Goal: Task Accomplishment & Management: Manage account settings

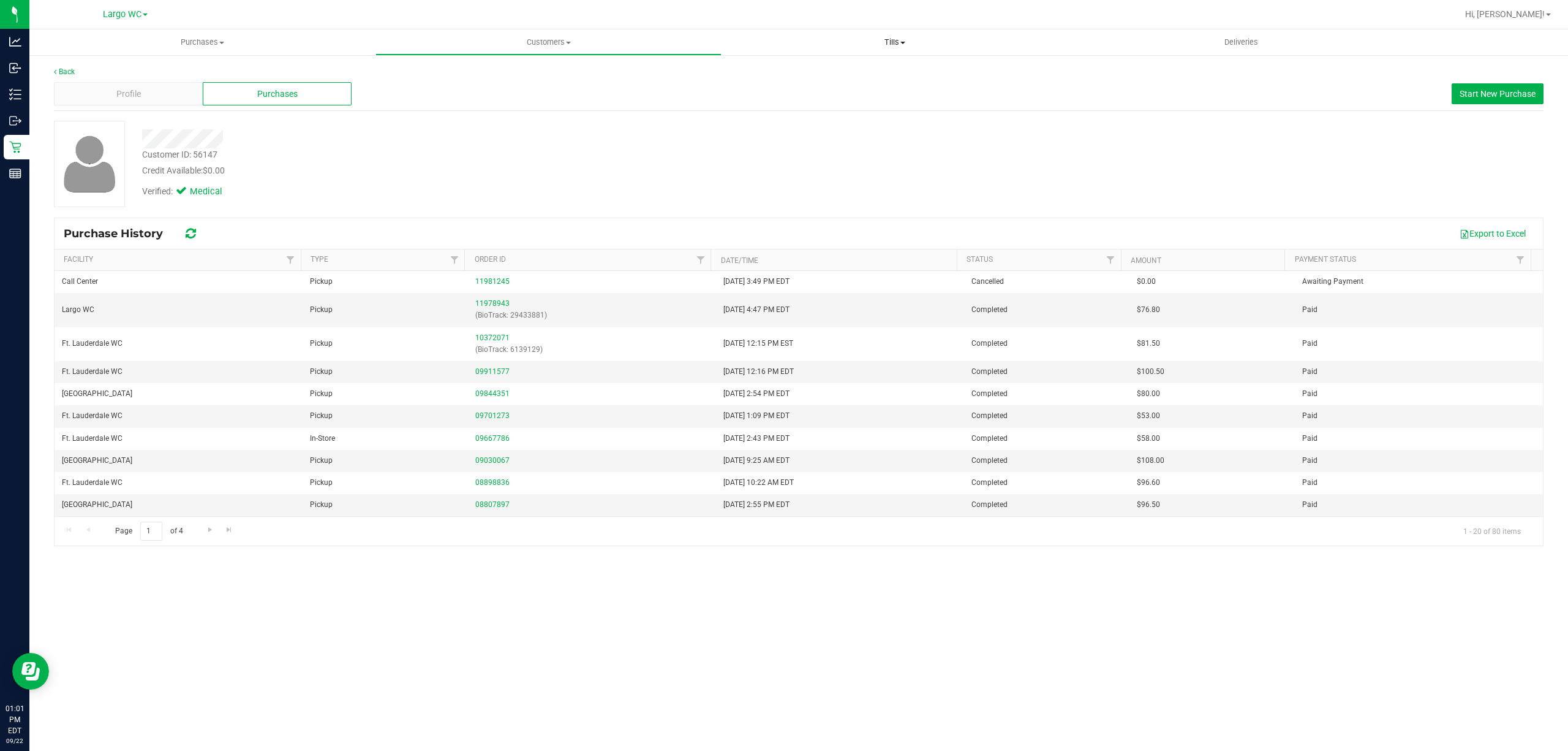
click at [896, 40] on span "Tills" at bounding box center [895, 42] width 345 height 11
click at [783, 67] on li "Manage tills" at bounding box center [895, 75] width 346 height 15
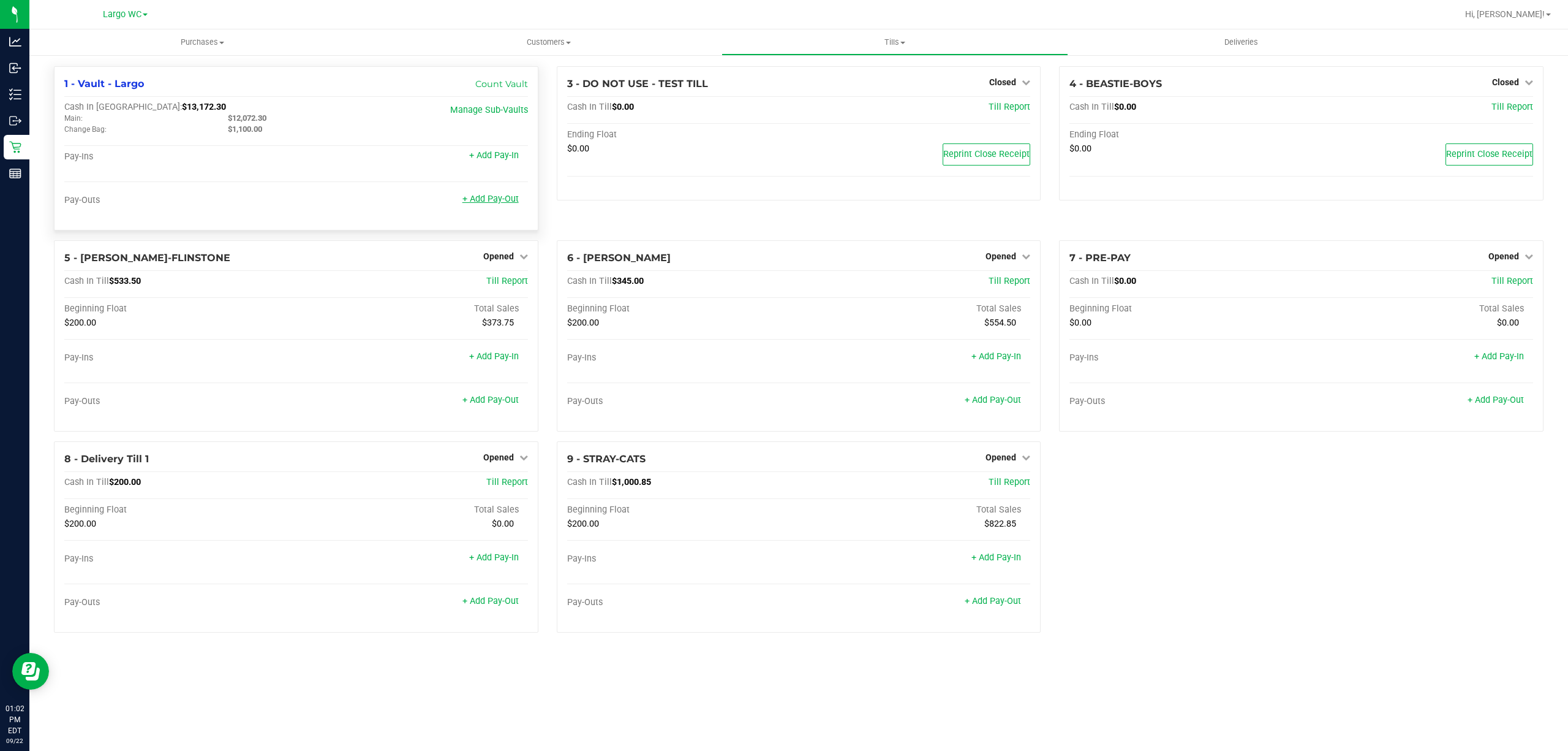
click at [477, 199] on link "+ Add Pay-Out" at bounding box center [491, 199] width 56 height 10
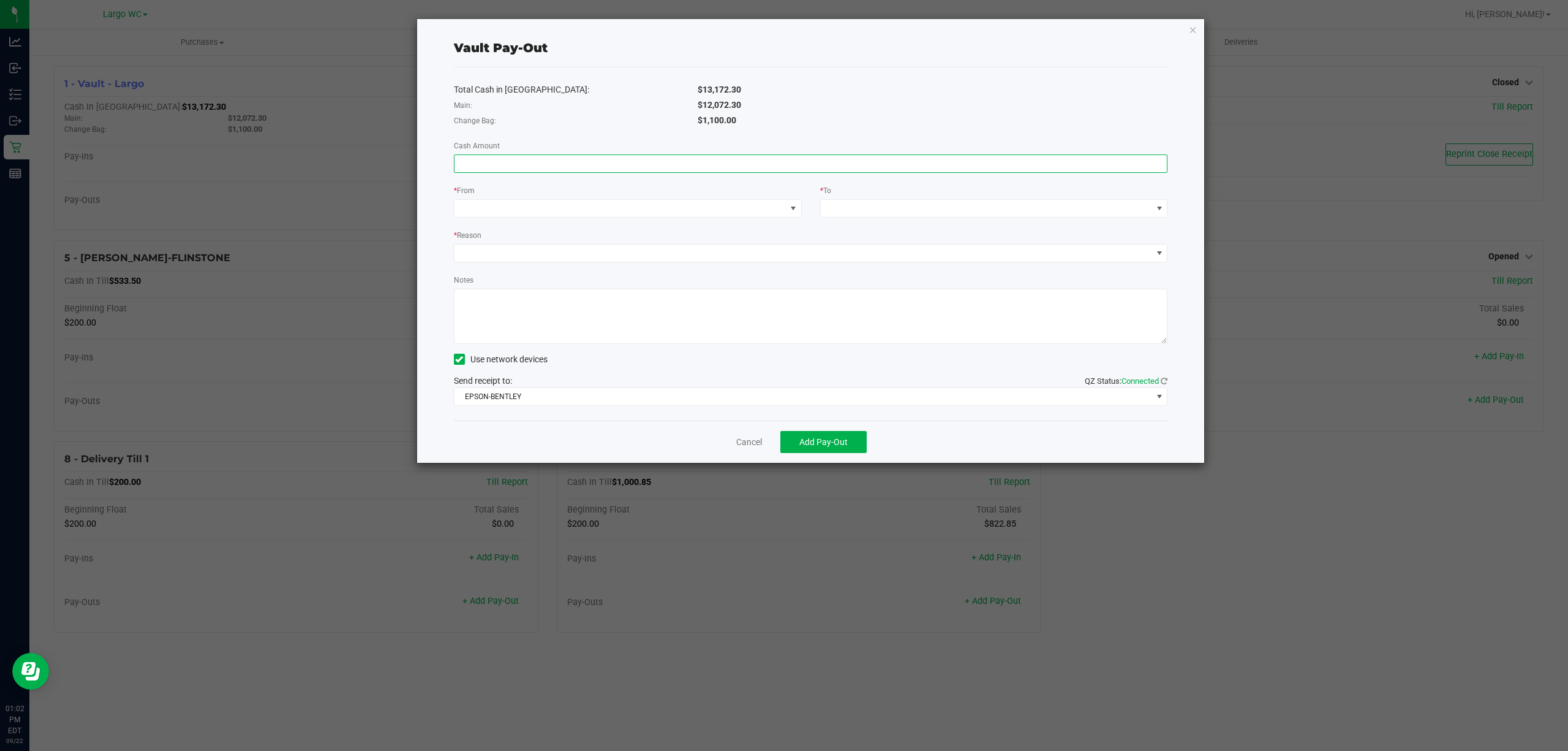
click at [493, 165] on input at bounding box center [811, 163] width 713 height 17
type input "$12,072.30"
click at [493, 209] on span at bounding box center [619, 208] width 331 height 17
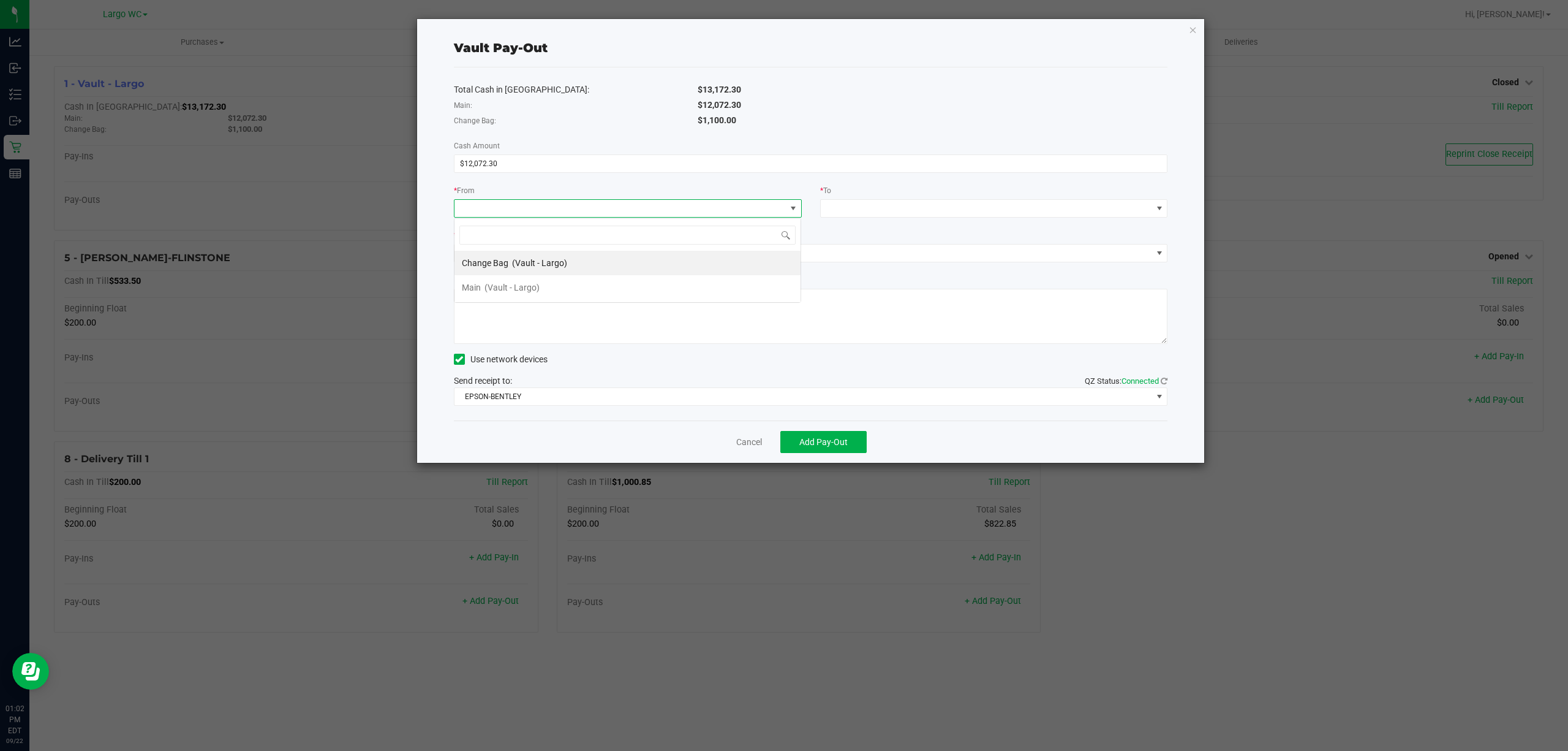
scroll to position [19, 347]
click at [533, 282] on div "Main (Vault - Largo)" at bounding box center [500, 287] width 77 height 22
click at [881, 204] on span at bounding box center [986, 208] width 331 height 17
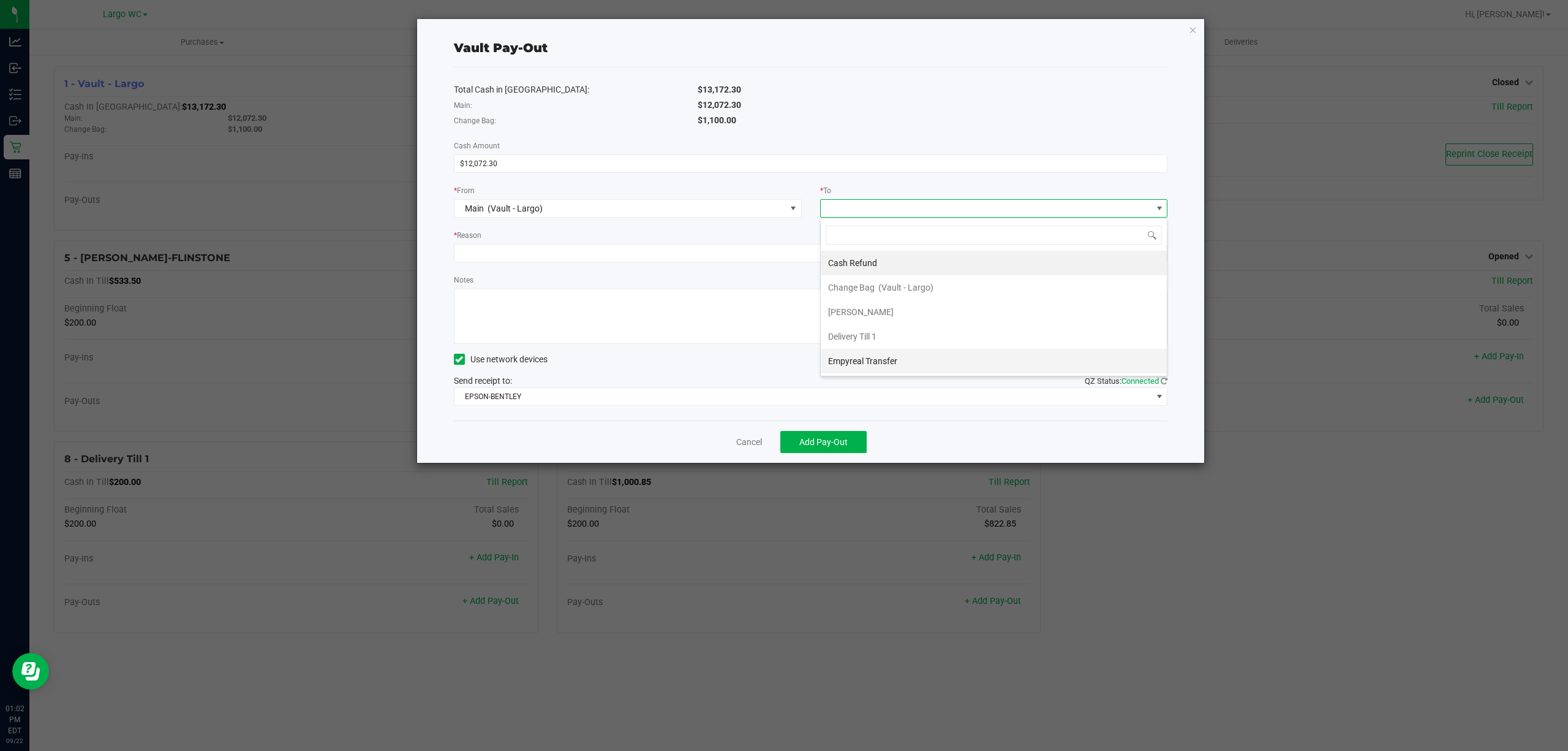
click at [861, 356] on div "Empyreal Transfer" at bounding box center [864, 361] width 71 height 22
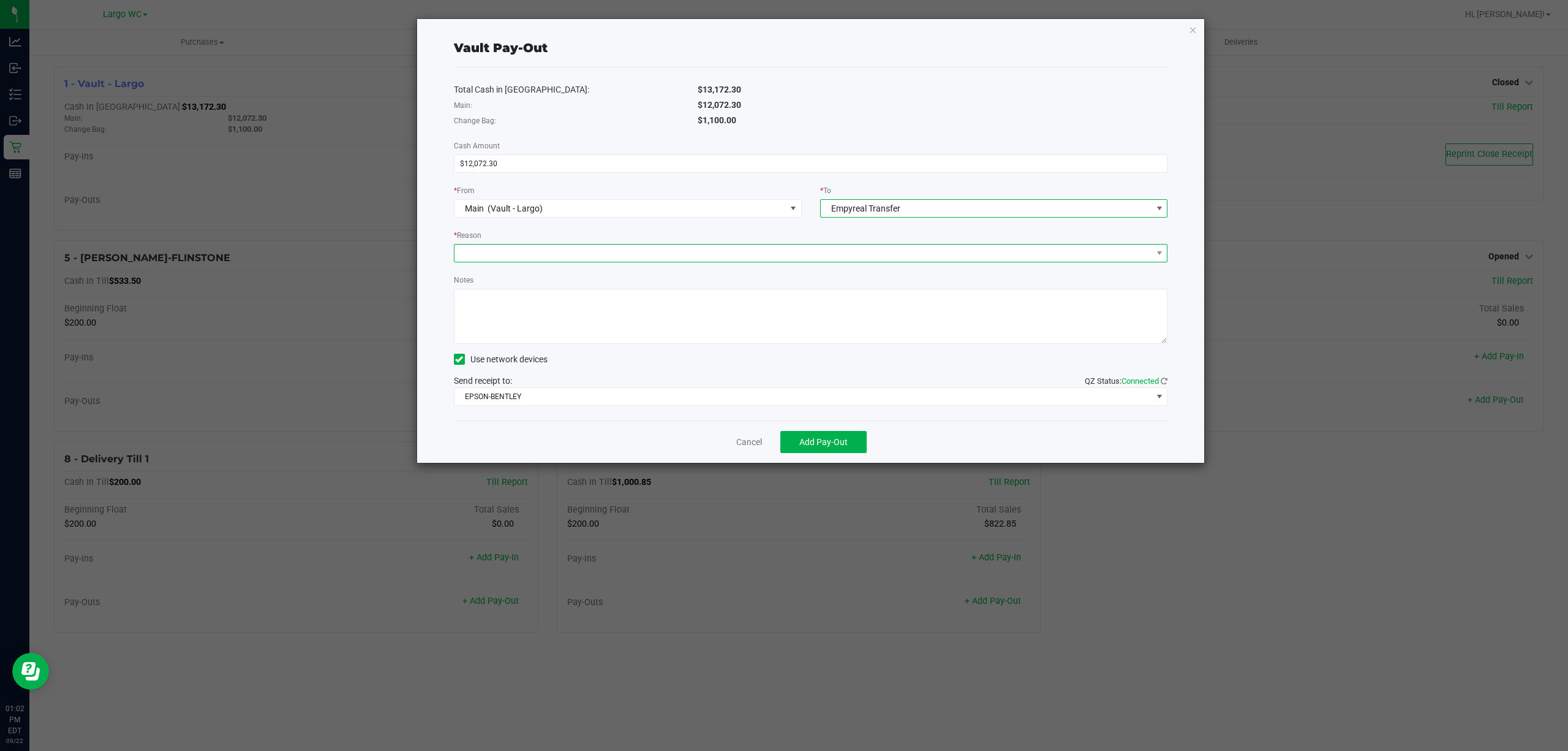
click at [562, 245] on span at bounding box center [803, 253] width 698 height 17
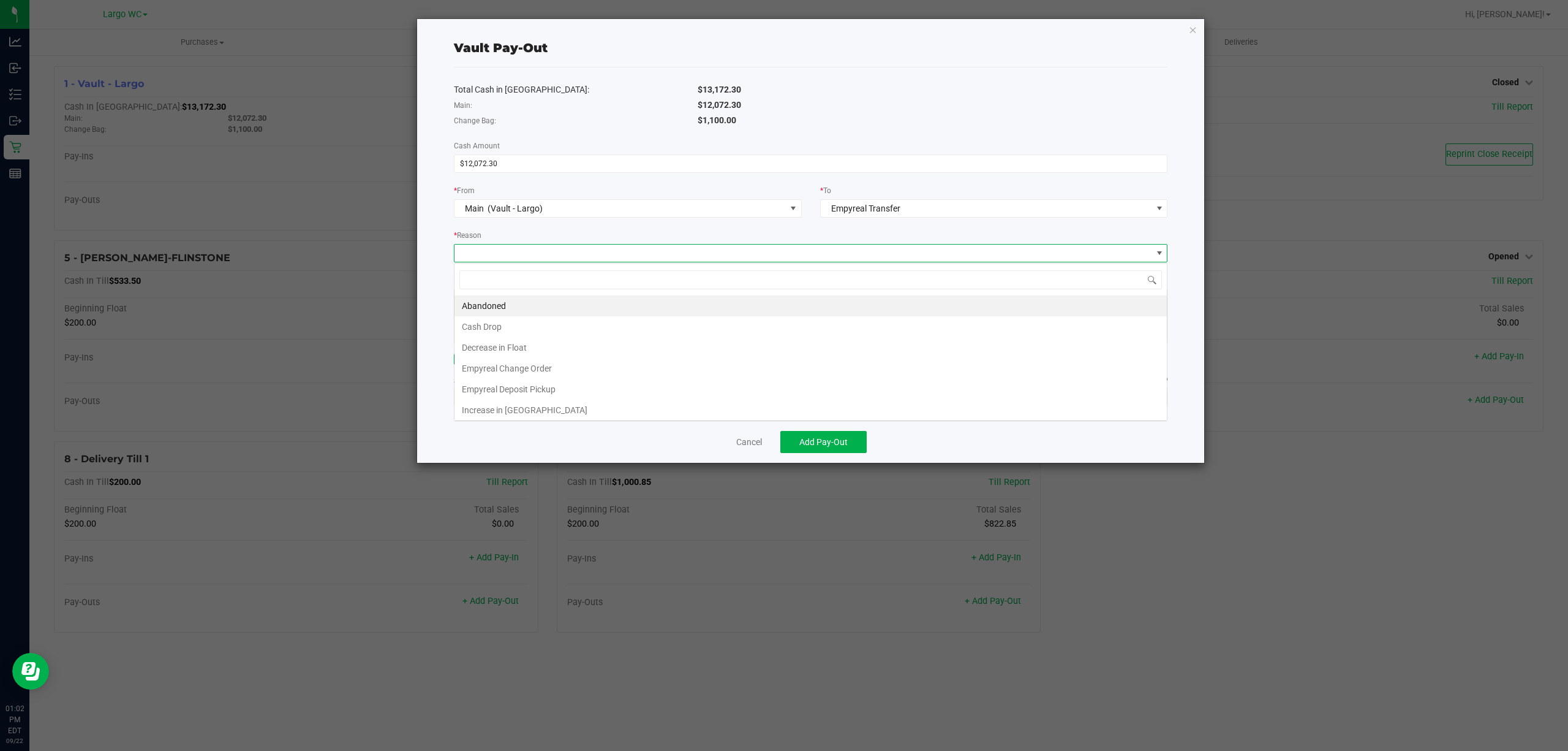
scroll to position [19, 713]
click at [545, 393] on li "Empyreal Deposit Pickup" at bounding box center [811, 389] width 713 height 21
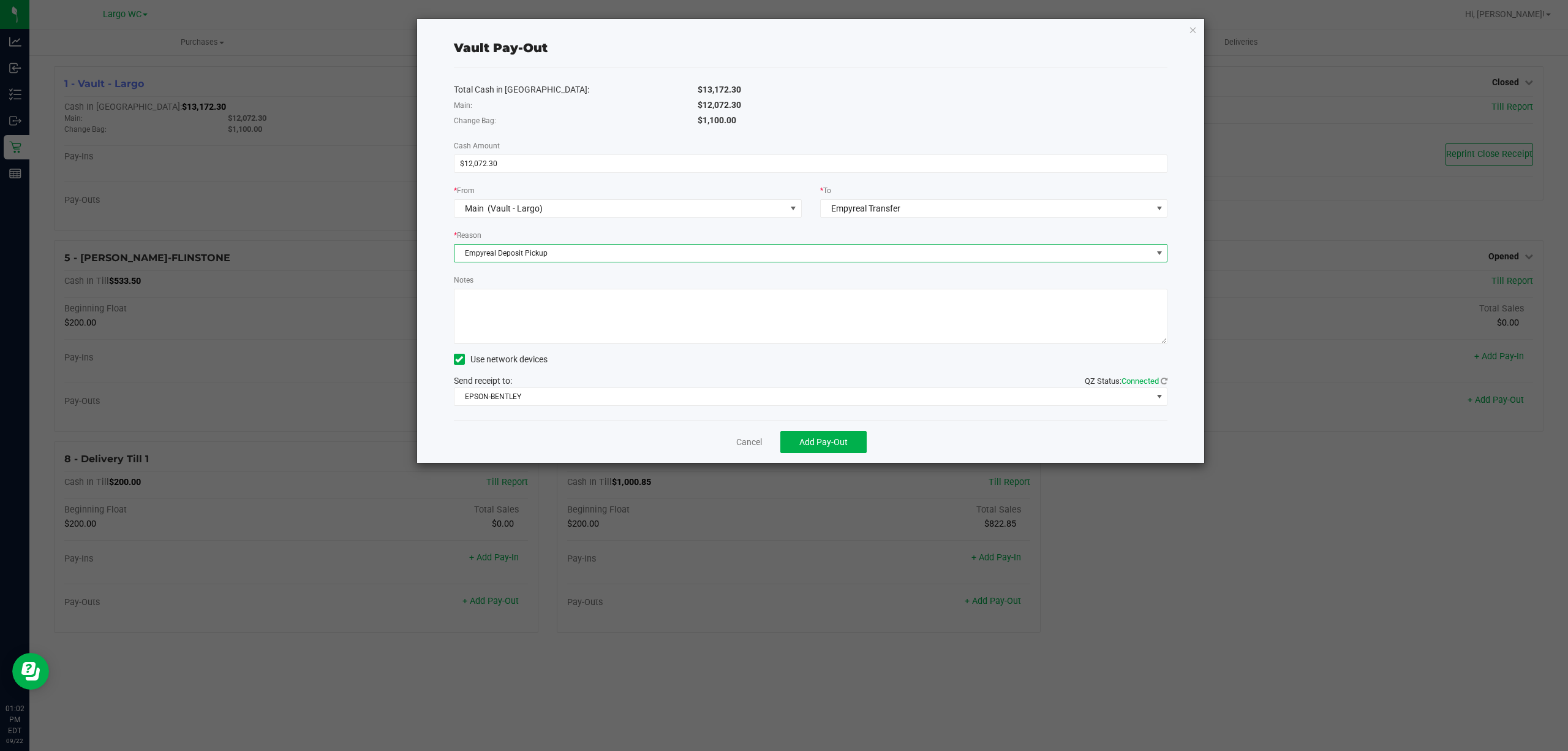
click at [548, 306] on textarea "Notes" at bounding box center [812, 315] width 715 height 55
drag, startPoint x: 456, startPoint y: 300, endPoint x: 777, endPoint y: 317, distance: 321.4
click at [777, 317] on textarea "Notes" at bounding box center [812, 315] width 715 height 55
type textarea "12072.30 Empyreal PickUp 20250922"
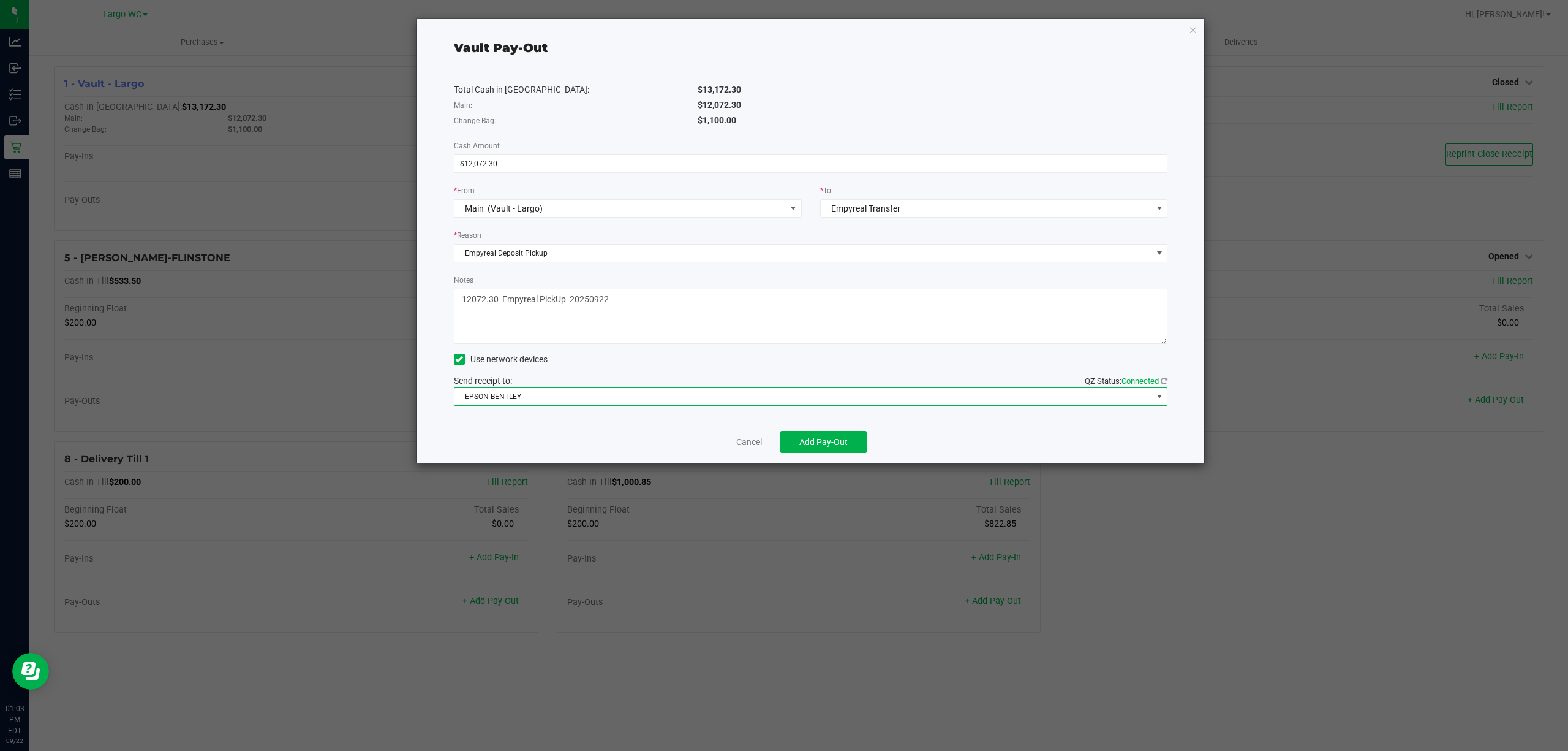
click at [749, 402] on span "EPSON-BENTLEY" at bounding box center [803, 396] width 698 height 17
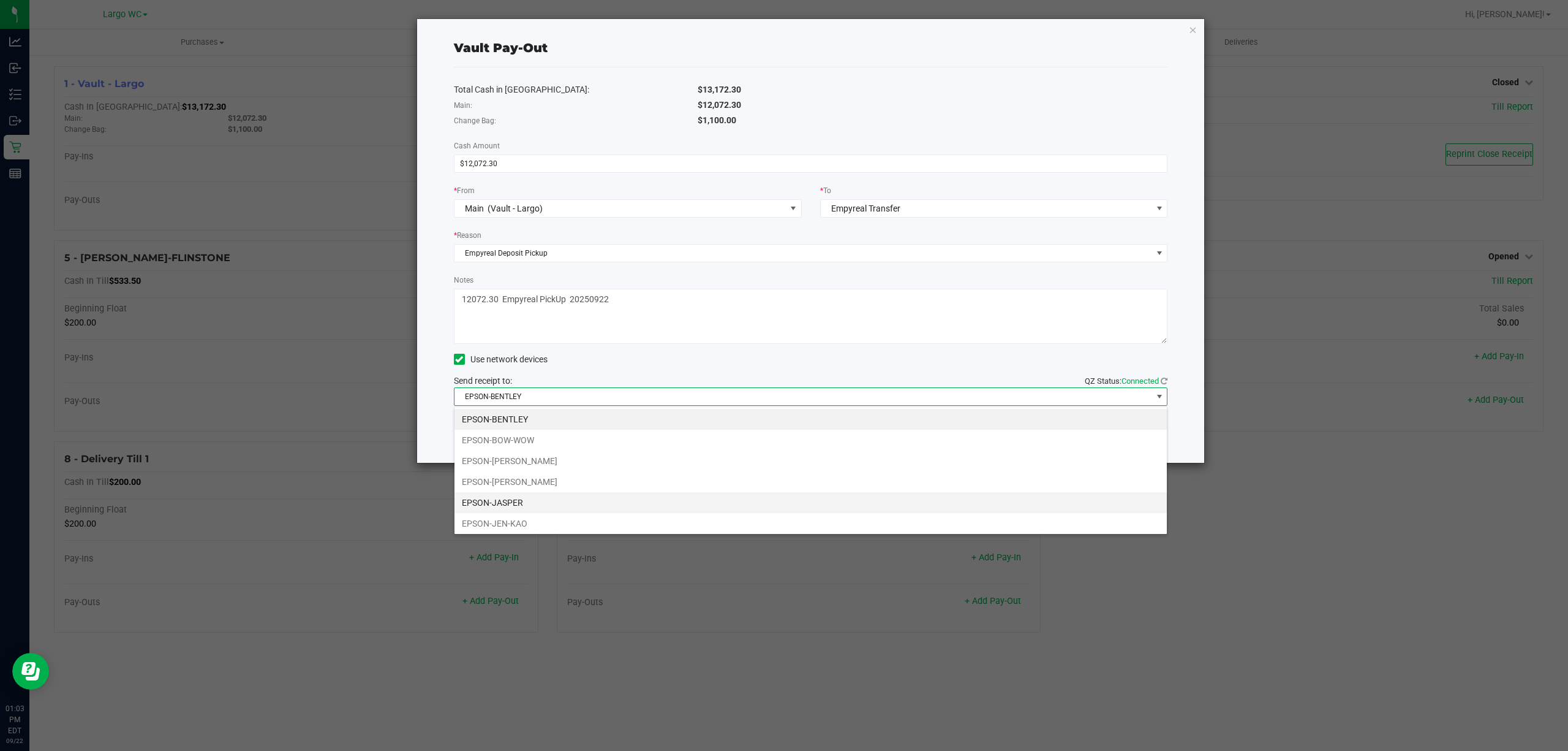
click at [578, 495] on li "EPSON-JASPER" at bounding box center [811, 502] width 713 height 21
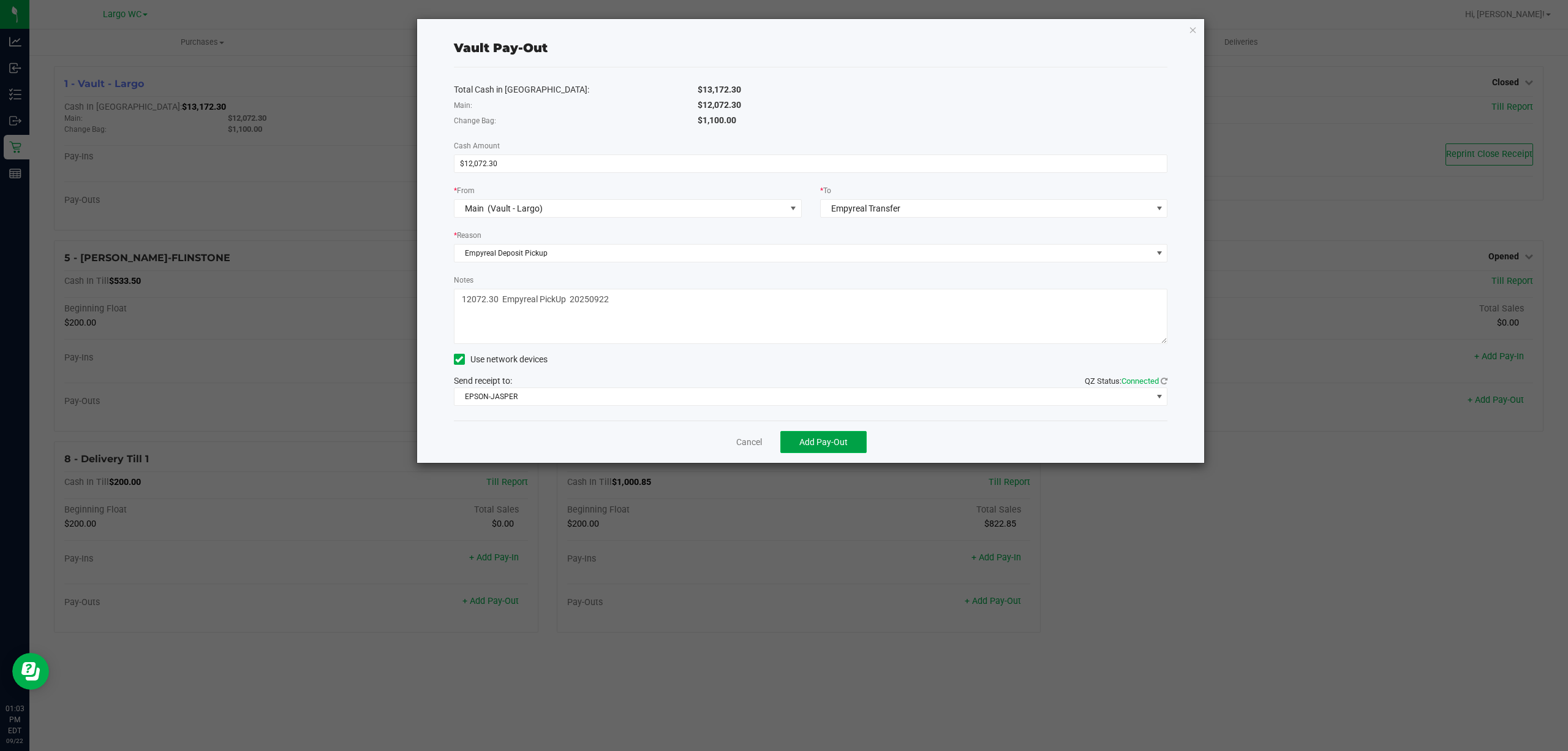
click at [801, 442] on span "Add Pay-Out" at bounding box center [824, 441] width 49 height 10
click at [126, 199] on ngb-modal-window "Vault Pay-Out Total Cash in Vault: $13,172.30 Main: $12,072.30 Change Bag: $1,1…" at bounding box center [788, 375] width 1577 height 751
click at [1189, 30] on icon "button" at bounding box center [1193, 30] width 8 height 15
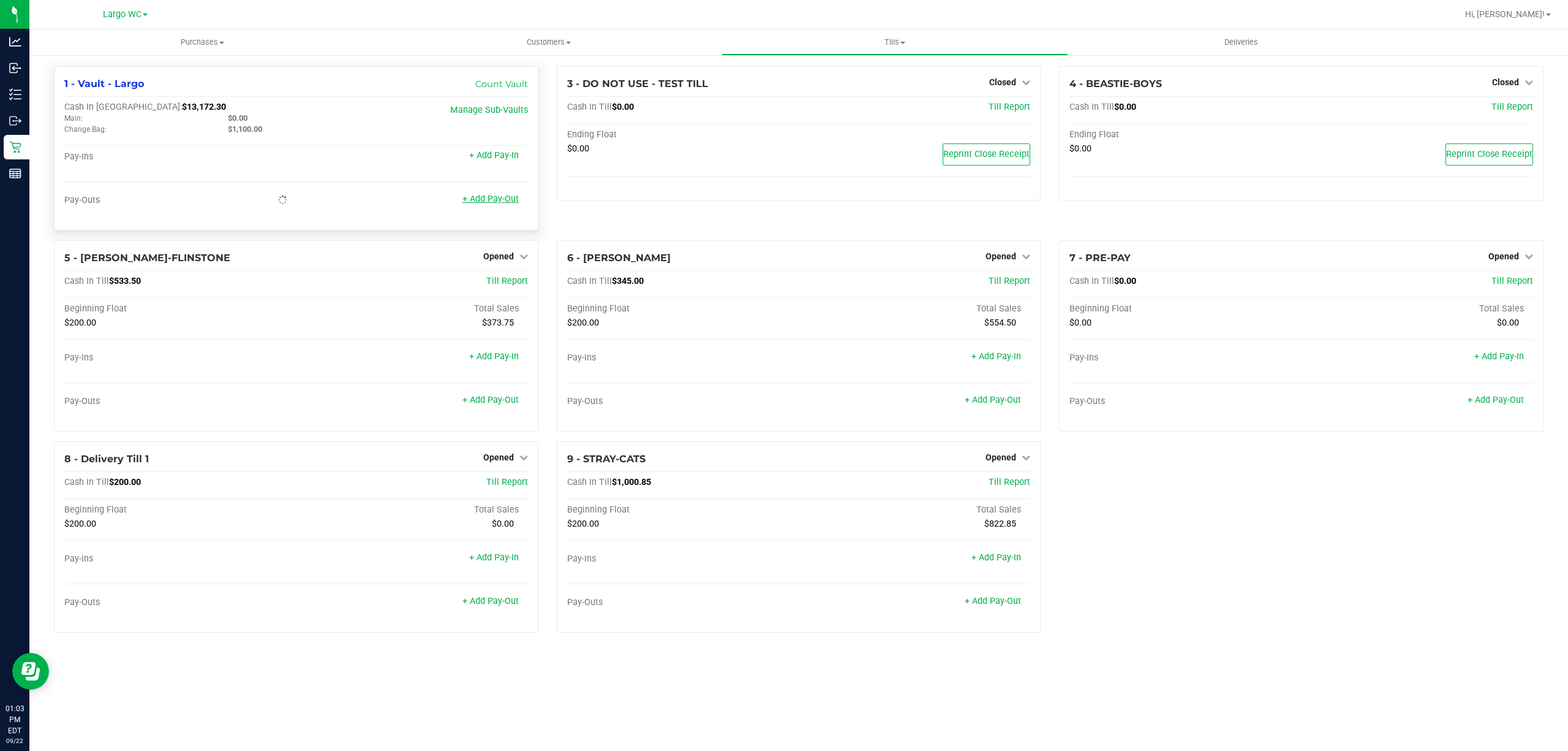
click at [488, 199] on link "+ Add Pay-Out" at bounding box center [491, 199] width 56 height 10
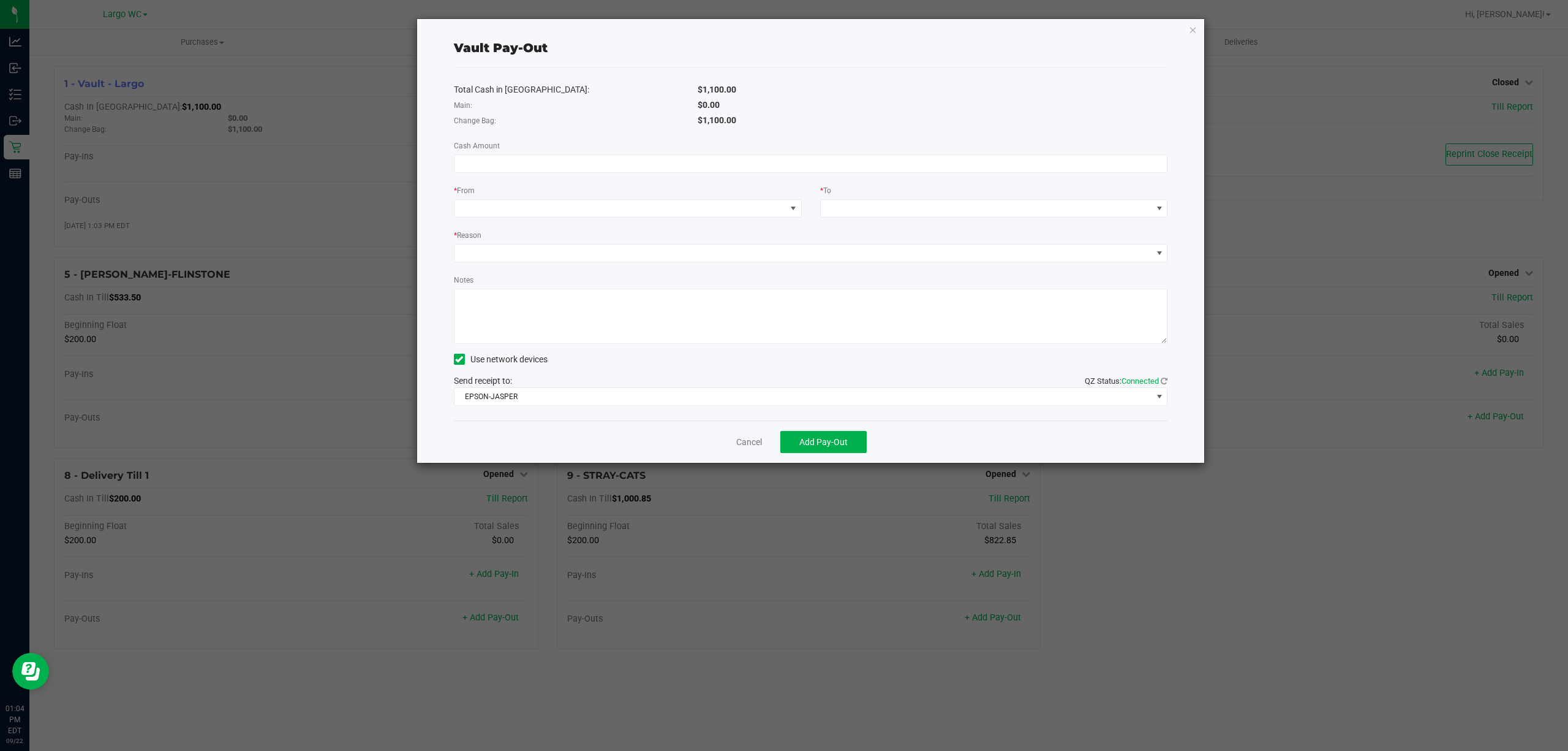
click at [1184, 42] on div "Vault Pay-Out Total Cash in Vault: $1,100.00 Main: $0.00 Change Bag: $1,100.00 …" at bounding box center [811, 240] width 788 height 443
click at [1192, 25] on icon "button" at bounding box center [1193, 30] width 8 height 15
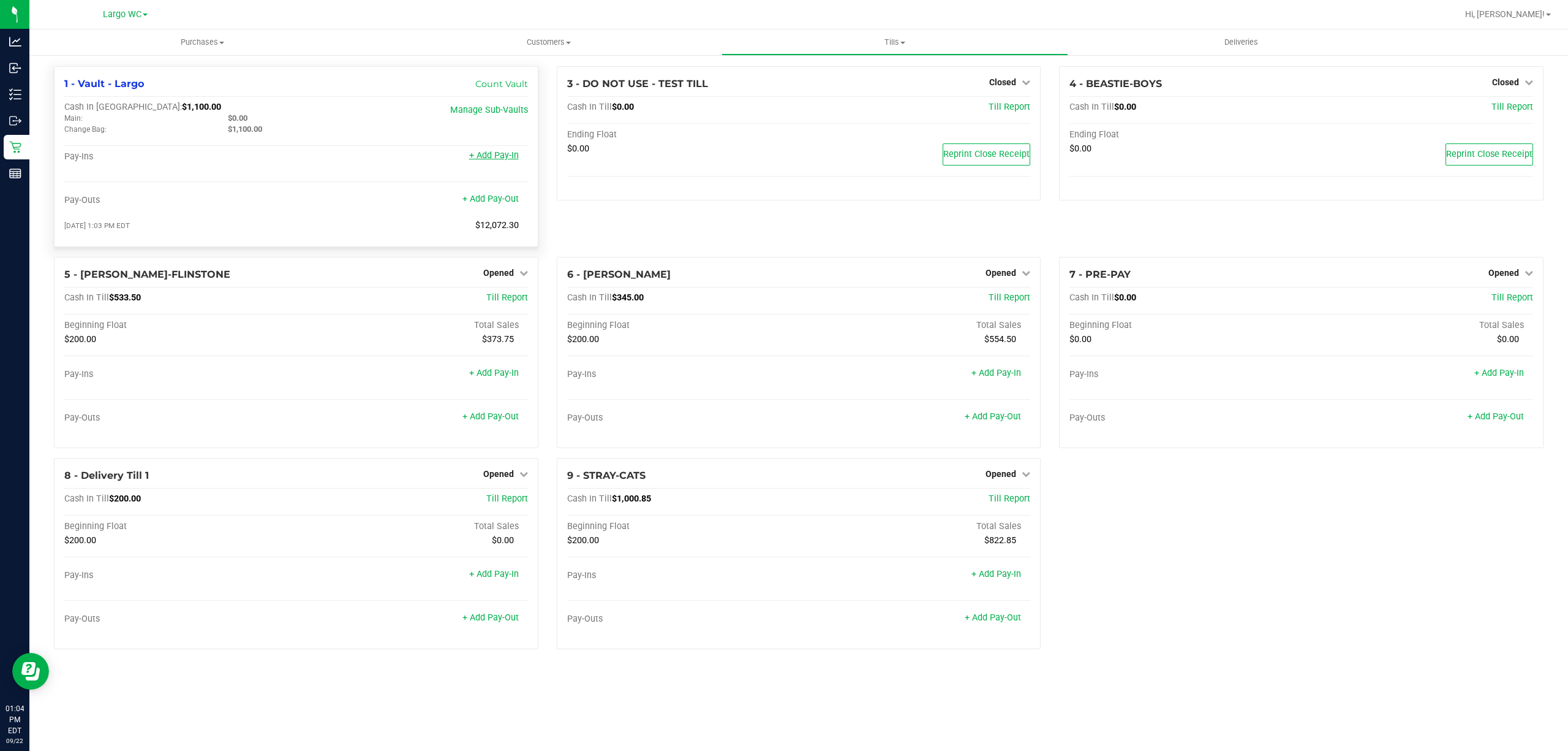
click at [505, 160] on link "+ Add Pay-In" at bounding box center [493, 155] width 49 height 10
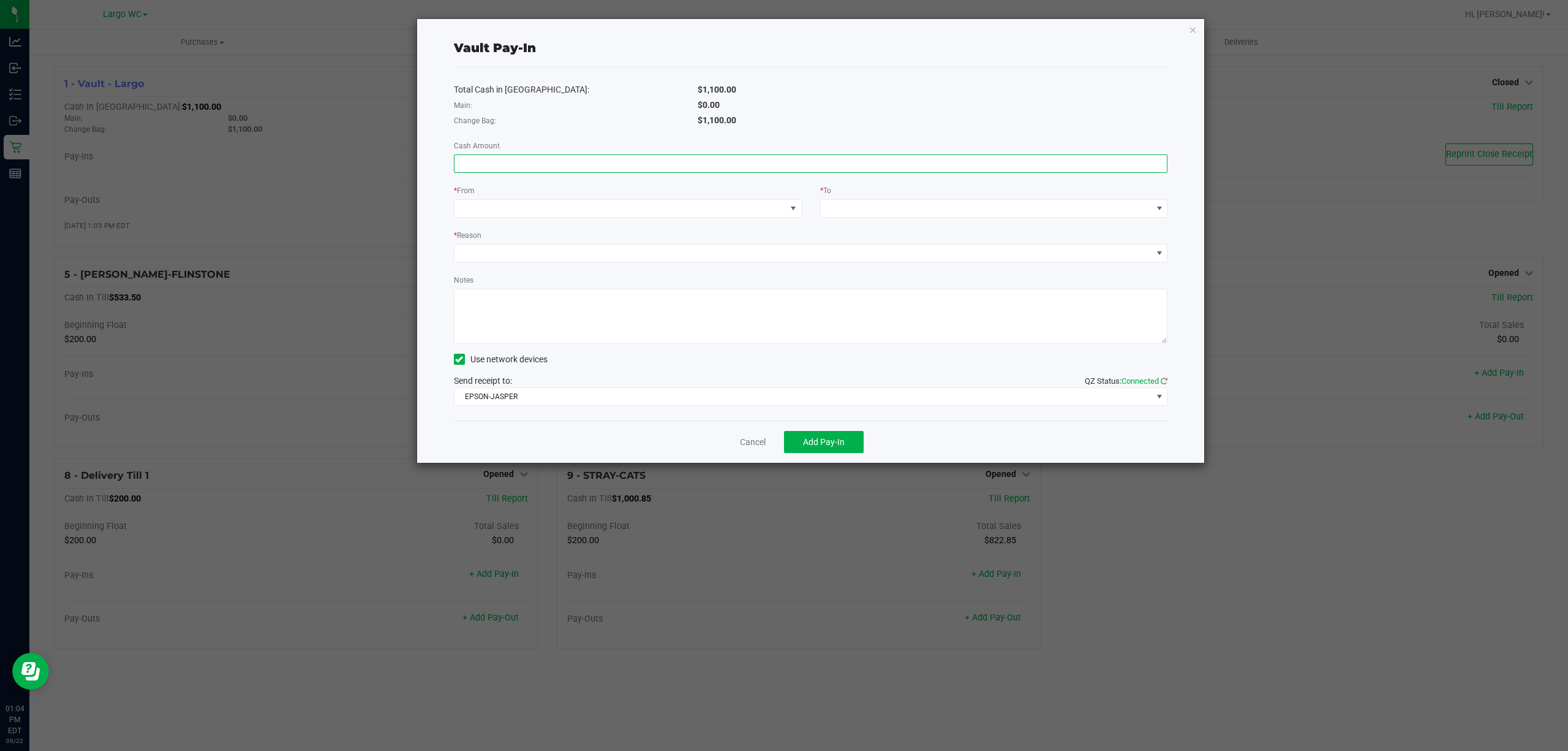
click at [505, 169] on input at bounding box center [811, 163] width 713 height 17
type input "$1,100.00"
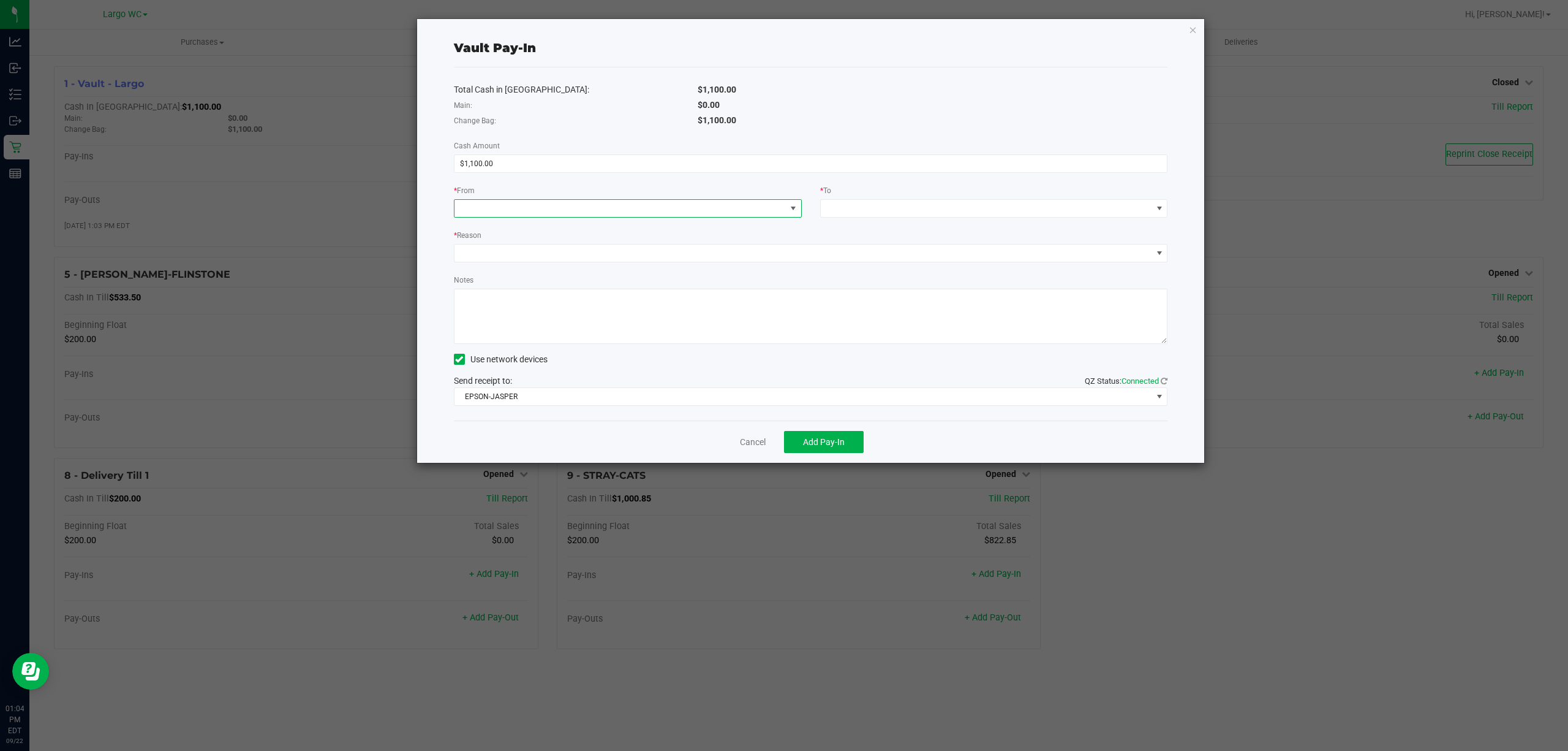
click at [509, 214] on span at bounding box center [619, 208] width 331 height 17
click at [513, 363] on span "Empyreal Transfer" at bounding box center [496, 361] width 69 height 10
click at [853, 204] on span at bounding box center [986, 208] width 331 height 17
click at [854, 256] on div "Change Bag (Vault - Largo)" at bounding box center [881, 263] width 105 height 22
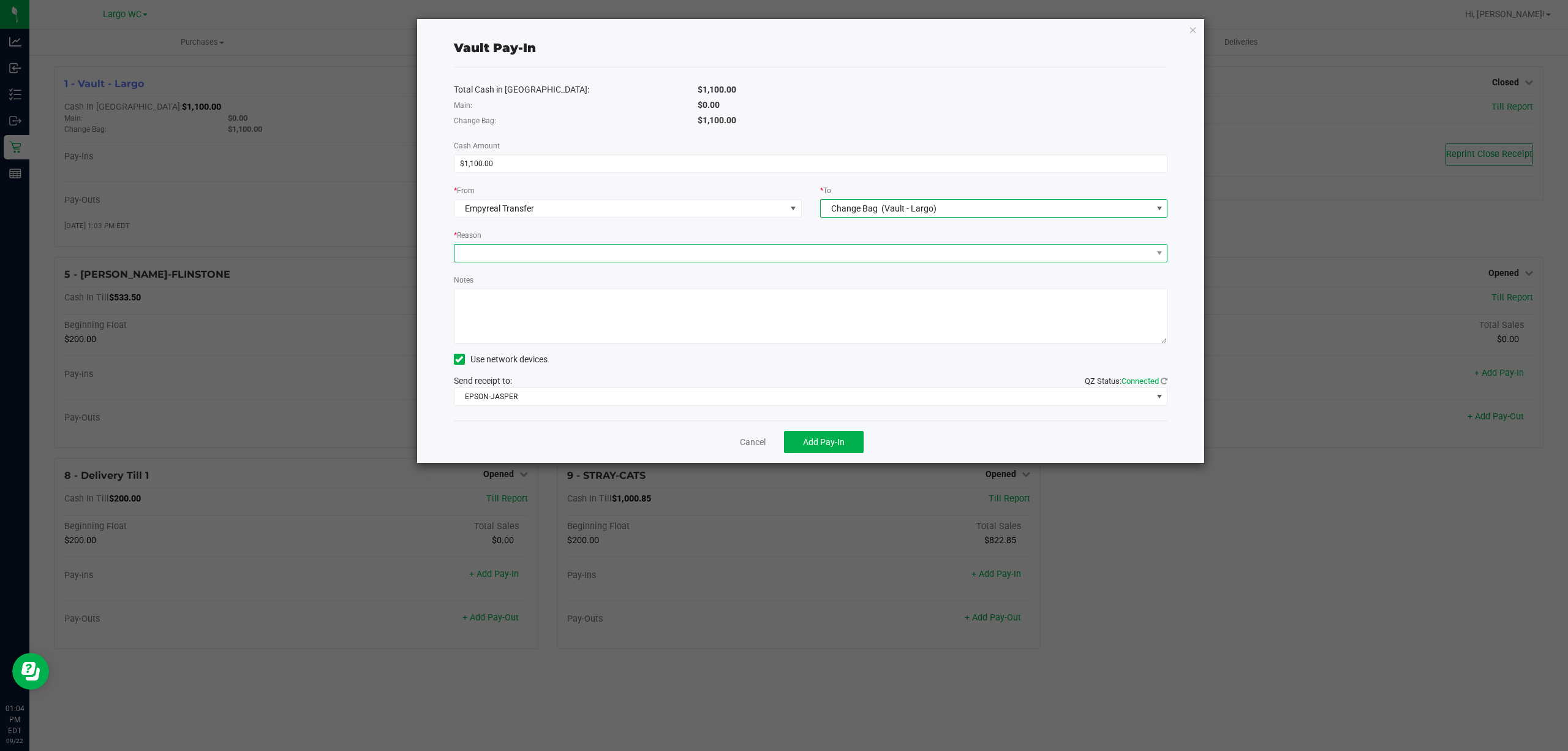
click at [689, 253] on span at bounding box center [803, 253] width 698 height 17
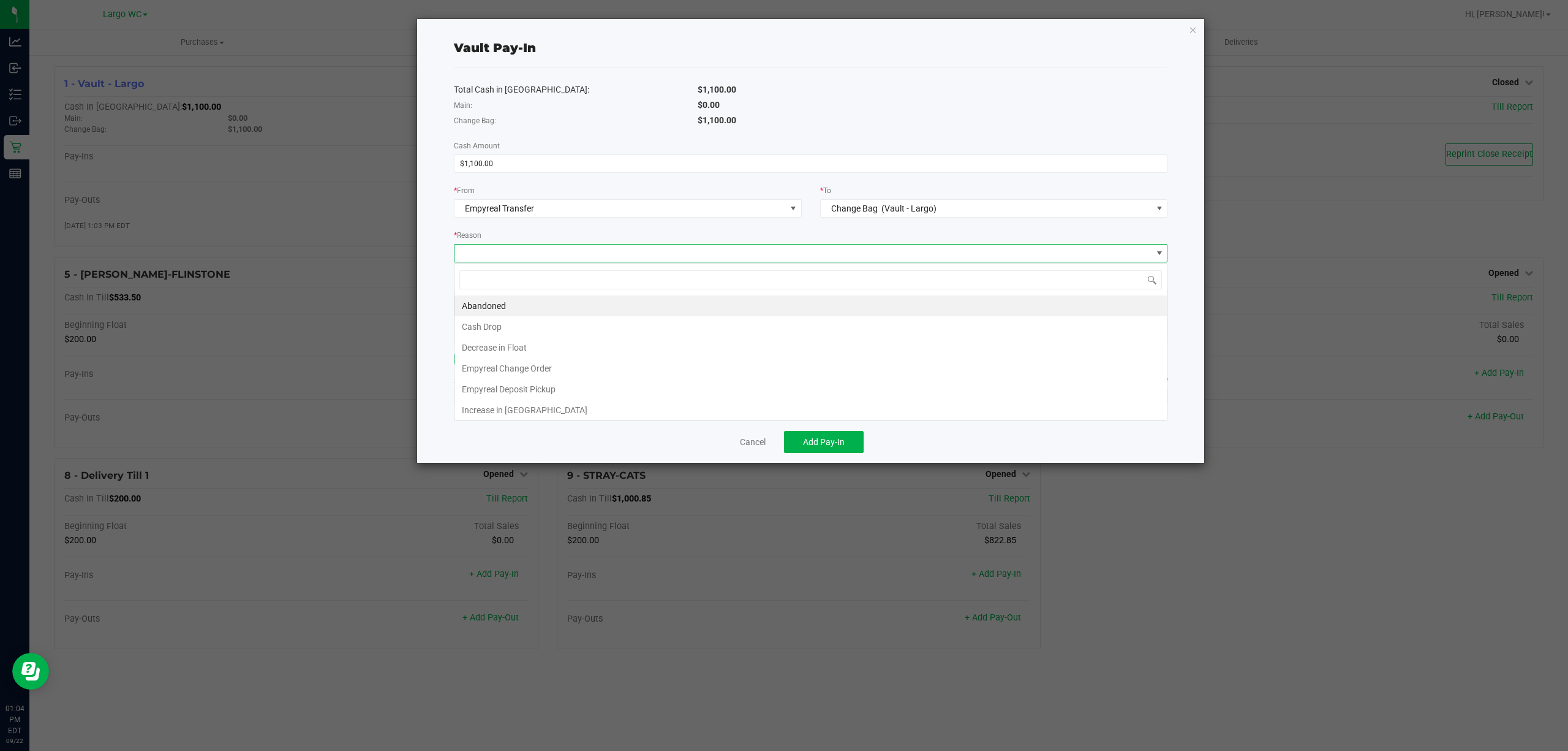
scroll to position [19, 713]
click at [579, 368] on li "Empyreal Change Order" at bounding box center [811, 369] width 713 height 21
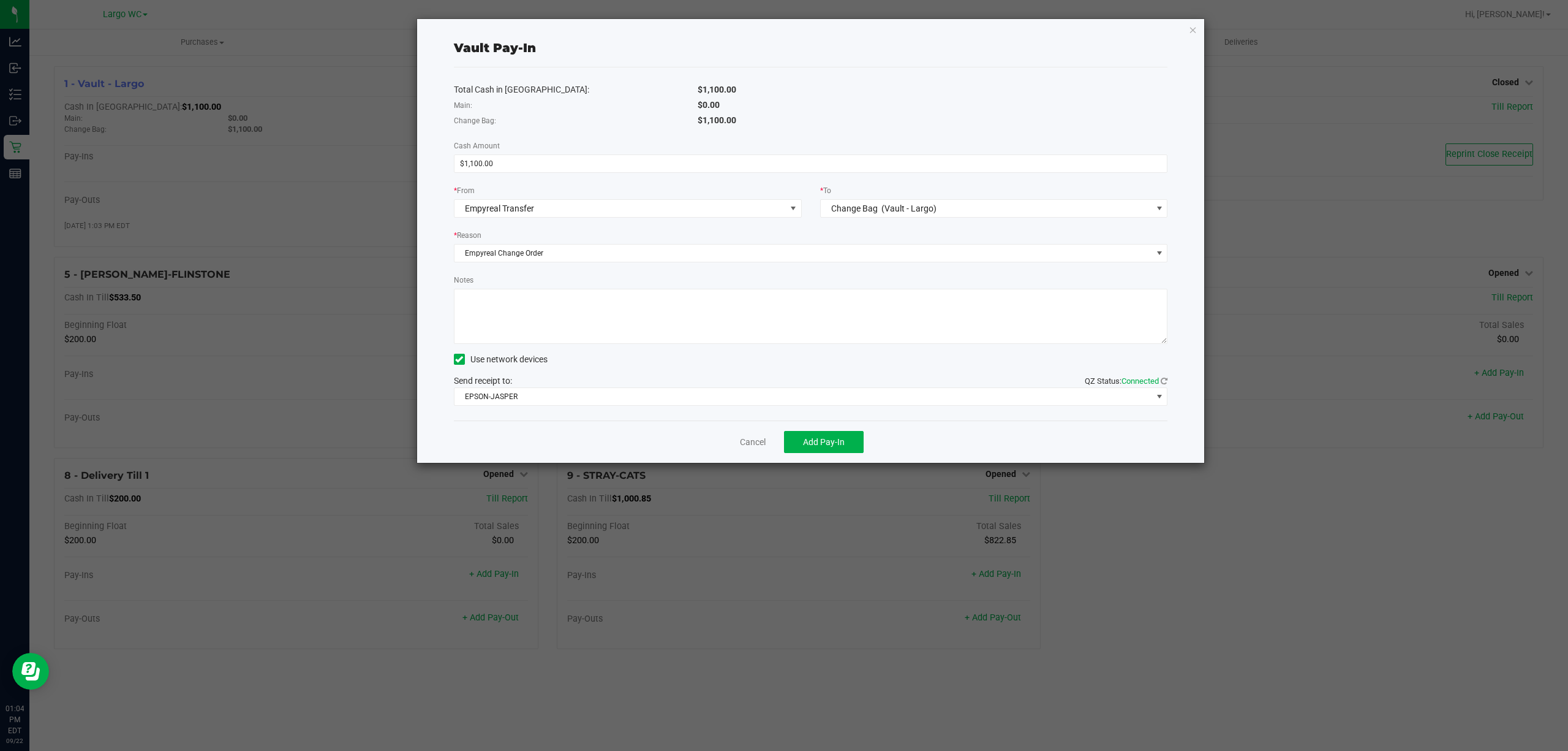
click at [538, 319] on textarea "Notes" at bounding box center [812, 315] width 715 height 55
type textarea "1100.00 Change Order 20250922"
click at [853, 443] on button "Add Pay-In" at bounding box center [824, 442] width 79 height 22
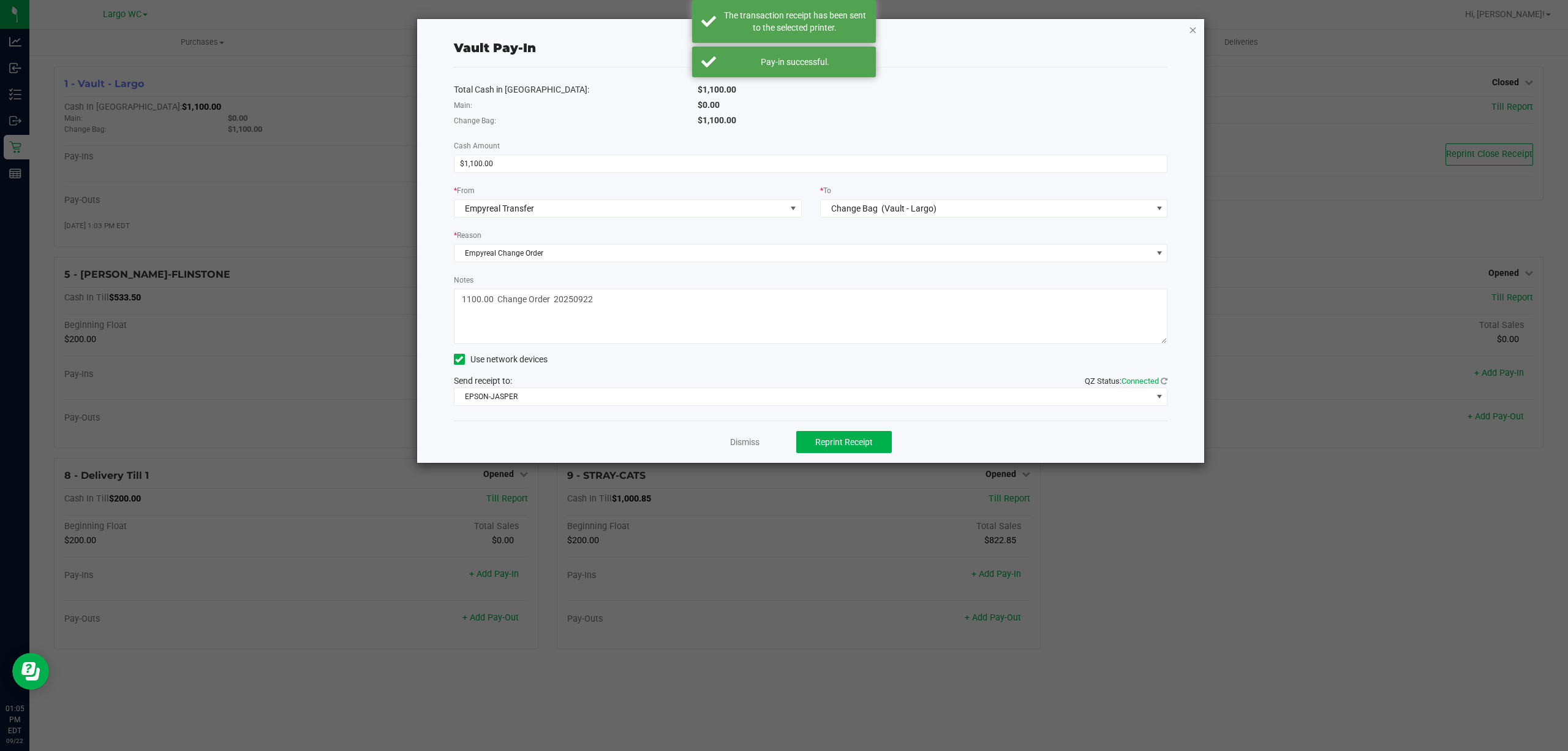
click at [1195, 28] on icon "button" at bounding box center [1193, 30] width 8 height 15
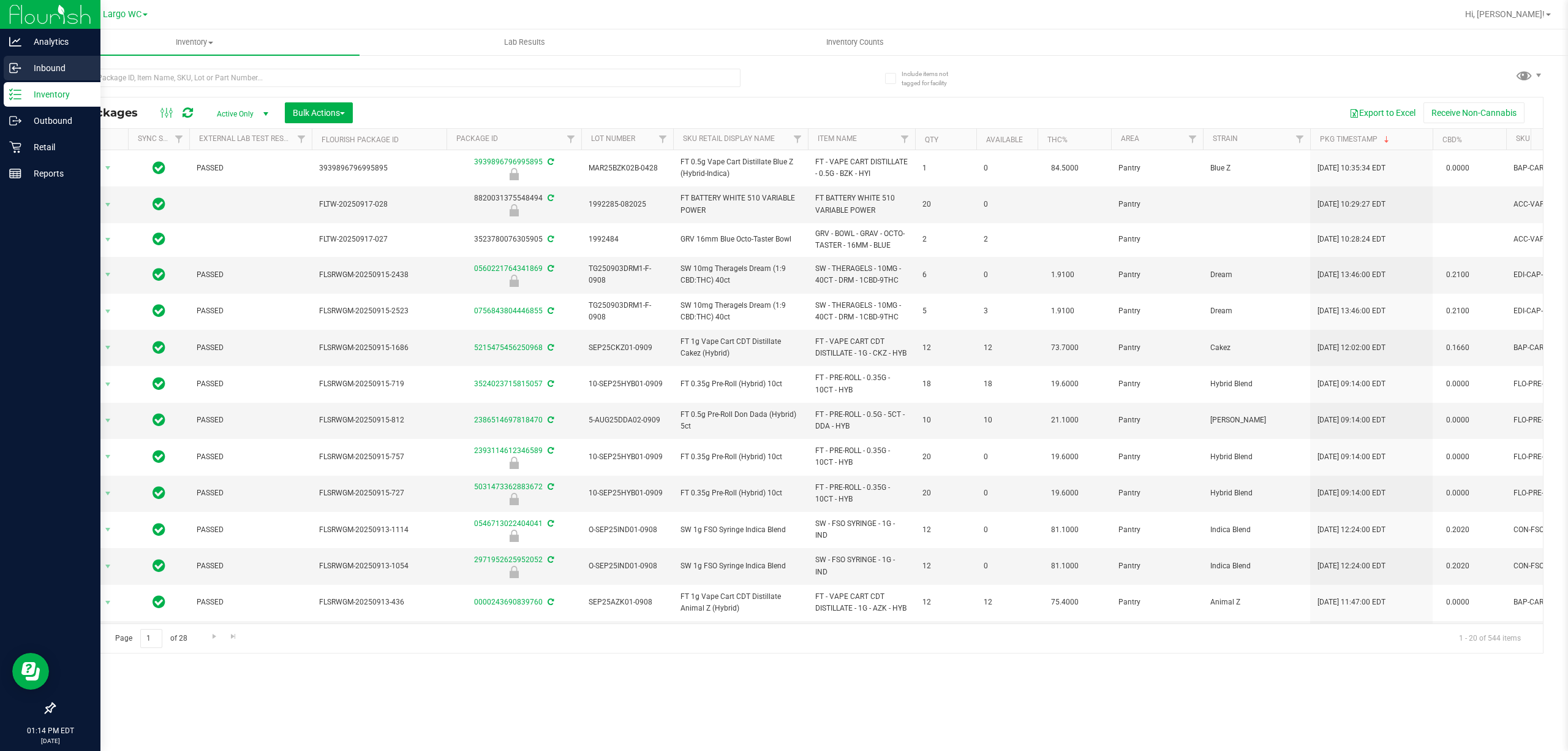
click at [19, 75] on div "Inbound" at bounding box center [52, 68] width 97 height 24
